Goal: Information Seeking & Learning: Learn about a topic

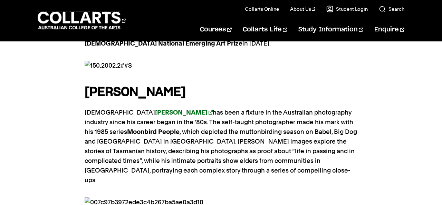
scroll to position [604, 0]
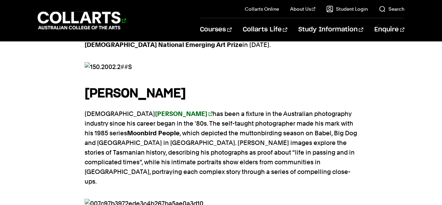
click at [72, 21] on 1 "Go to homepage" at bounding box center [79, 21] width 83 height 18
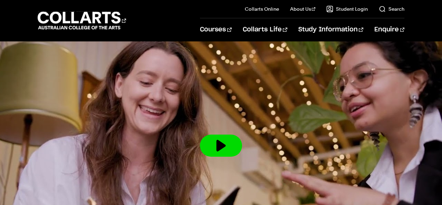
scroll to position [1154, 0]
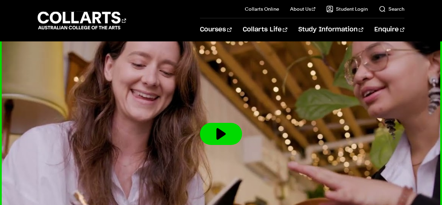
click at [224, 123] on button at bounding box center [221, 134] width 42 height 22
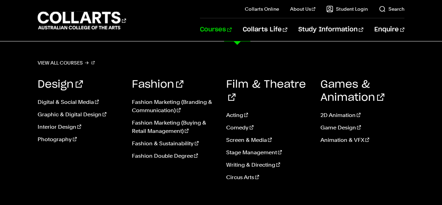
scroll to position [1867, 0]
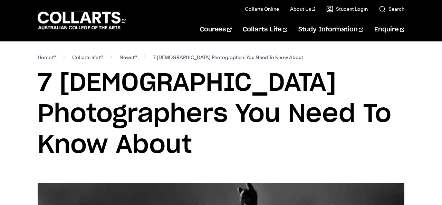
scroll to position [603, 0]
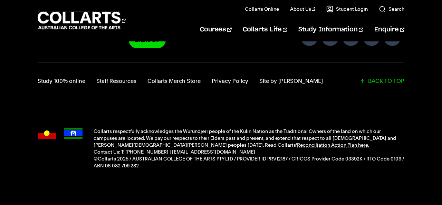
click at [44, 128] on img "Acknowledgment flags" at bounding box center [47, 133] width 18 height 11
click at [43, 128] on img "Acknowledgment flags" at bounding box center [47, 133] width 18 height 11
click at [72, 128] on img "Acknowledgment flags" at bounding box center [73, 133] width 18 height 11
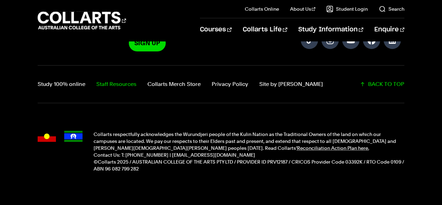
click at [111, 79] on link "Staff Resources" at bounding box center [116, 84] width 40 height 10
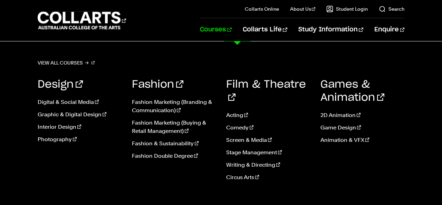
click at [231, 25] on link "Courses" at bounding box center [215, 29] width 31 height 23
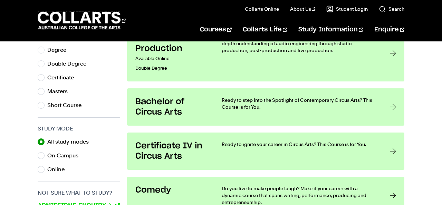
scroll to position [397, 0]
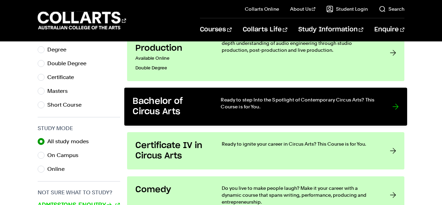
click at [164, 104] on h3 "Bachelor of Circus Arts" at bounding box center [170, 106] width 74 height 21
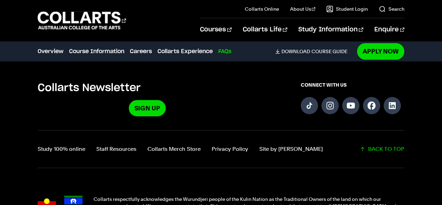
scroll to position [1945, 0]
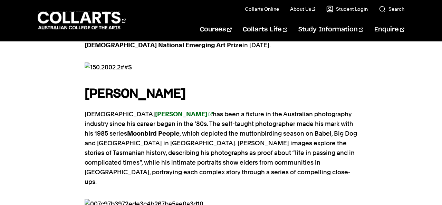
scroll to position [604, 0]
click at [155, 110] on strong "[PERSON_NAME]" at bounding box center [181, 113] width 52 height 7
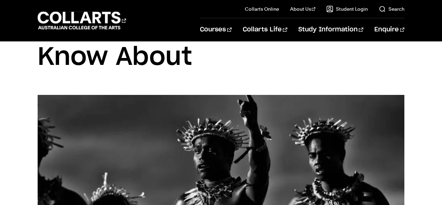
scroll to position [86, 0]
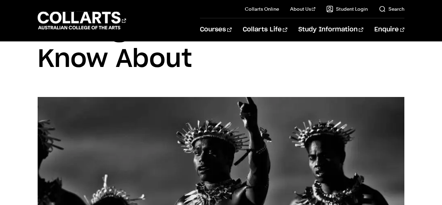
click at [179, 97] on img at bounding box center [221, 196] width 367 height 198
